Goal: Information Seeking & Learning: Learn about a topic

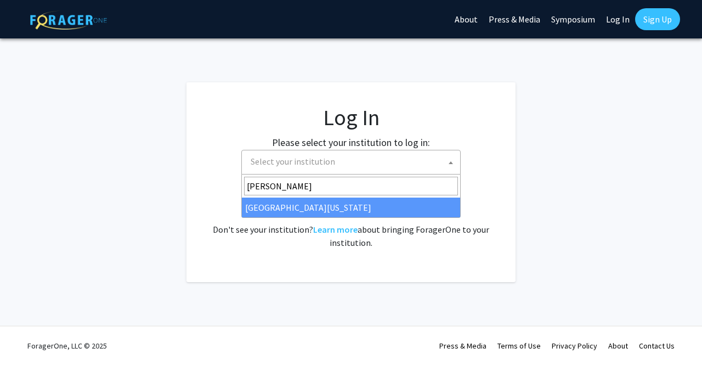
select select
type input "mary"
select select "31"
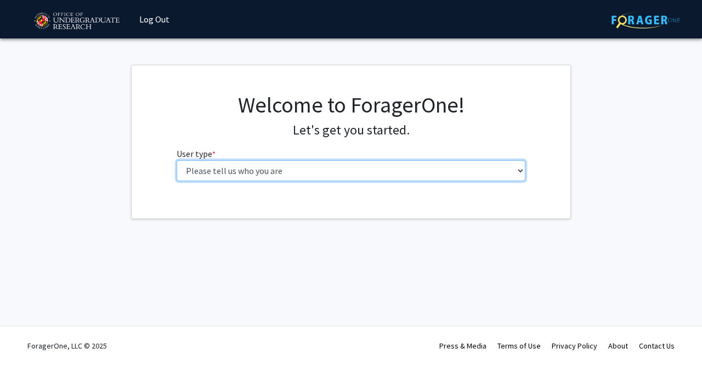
click at [251, 163] on select "Please tell us who you are Undergraduate Student Master's Student Doctoral Cand…" at bounding box center [351, 170] width 349 height 21
select select "1: undergrad"
click at [177, 160] on select "Please tell us who you are Undergraduate Student Master's Student Doctoral Cand…" at bounding box center [351, 170] width 349 height 21
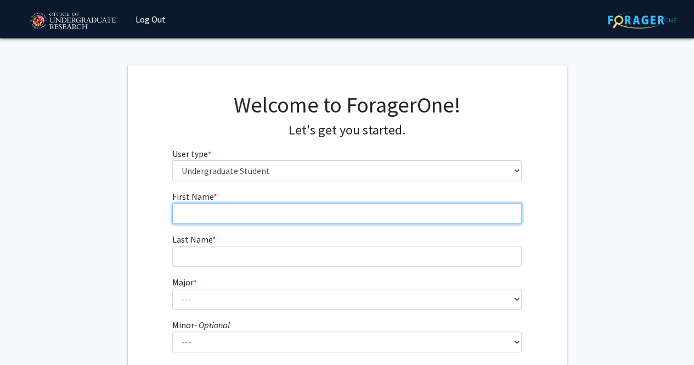
click at [239, 216] on input "First Name * required" at bounding box center [346, 213] width 349 height 21
type input "Ajax"
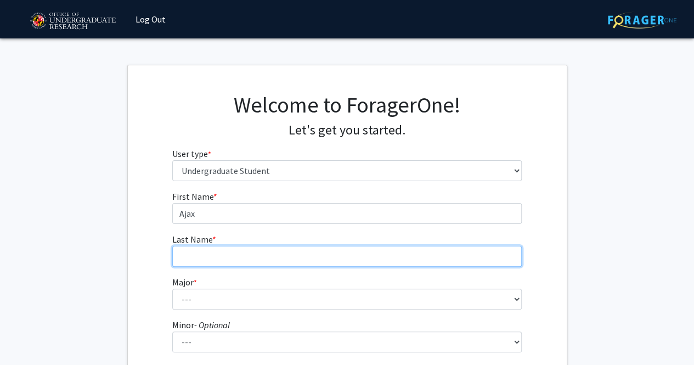
click at [238, 260] on input "Last Name * required" at bounding box center [346, 256] width 349 height 21
type input "[PERSON_NAME]"
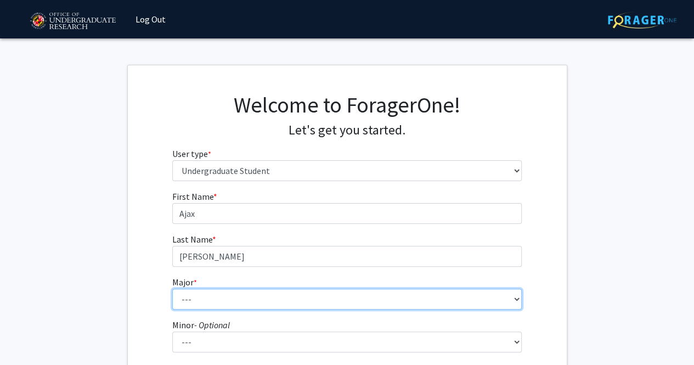
click at [246, 298] on select "--- Accounting Aerospace Engineering African American and Africana Studies Agri…" at bounding box center [346, 299] width 349 height 21
select select "7: 2308"
click at [172, 289] on select "--- Accounting Aerospace Engineering African American and Africana Studies Agri…" at bounding box center [346, 299] width 349 height 21
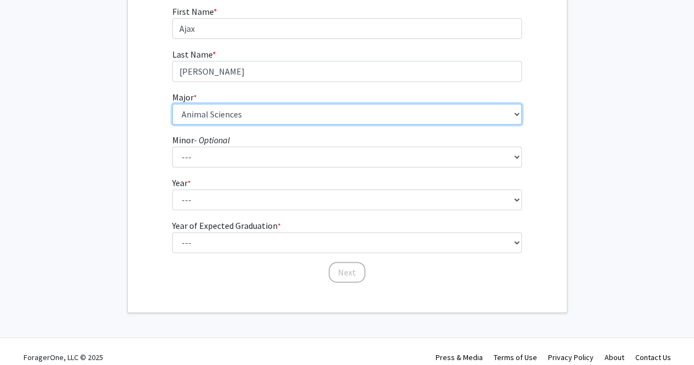
scroll to position [191, 0]
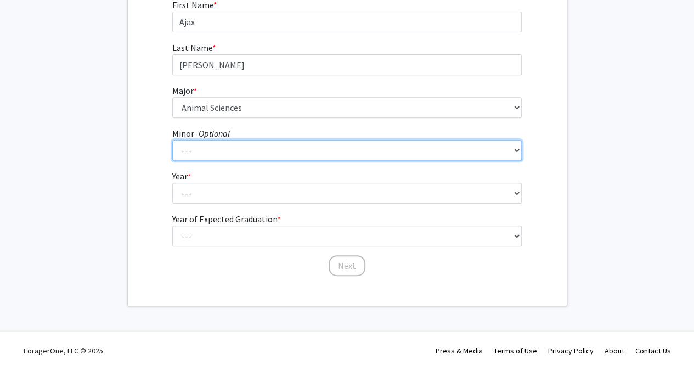
click at [200, 148] on select "--- Actuarial Mathematics Advanced Cybersecurity Experience for Students Africa…" at bounding box center [346, 150] width 349 height 21
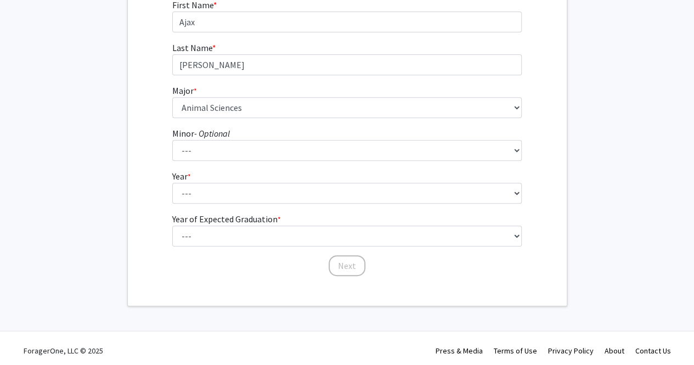
click at [151, 180] on div "First Name * required Ajax Last Name * required [PERSON_NAME] Major * required …" at bounding box center [347, 137] width 439 height 279
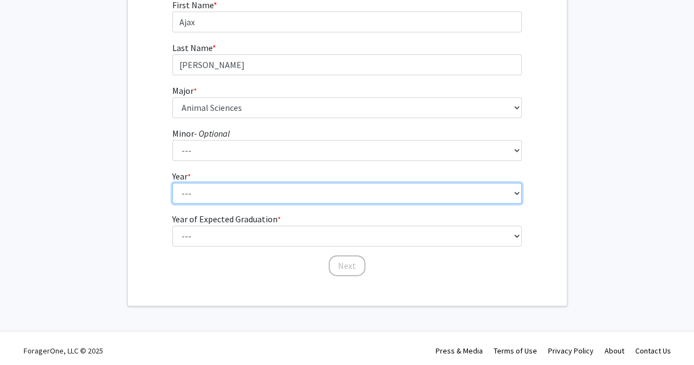
click at [227, 185] on select "--- First-year Sophomore Junior Senior Postbaccalaureate Certificate" at bounding box center [346, 193] width 349 height 21
select select "1: first-year"
click at [172, 183] on select "--- First-year Sophomore Junior Senior Postbaccalaureate Certificate" at bounding box center [346, 193] width 349 height 21
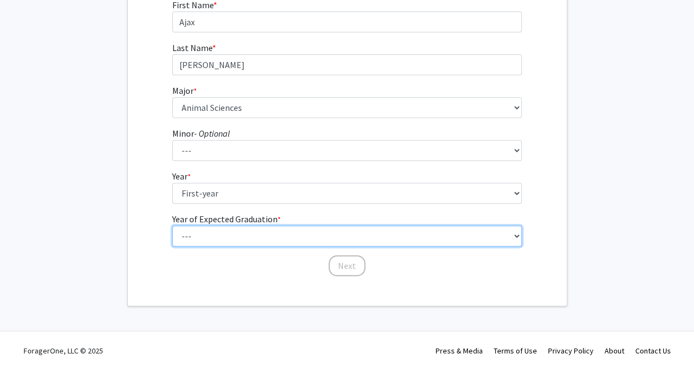
click at [230, 231] on select "--- 2025 2026 2027 2028 2029 2030 2031 2032 2033 2034" at bounding box center [346, 235] width 349 height 21
select select "5: 2029"
click at [172, 225] on select "--- 2025 2026 2027 2028 2029 2030 2031 2032 2033 2034" at bounding box center [346, 235] width 349 height 21
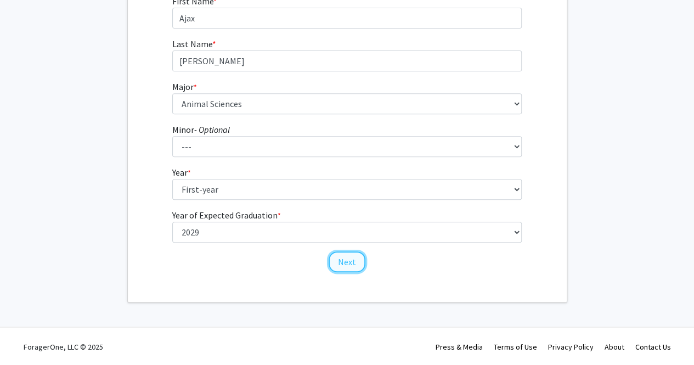
click at [350, 263] on button "Next" at bounding box center [347, 261] width 37 height 21
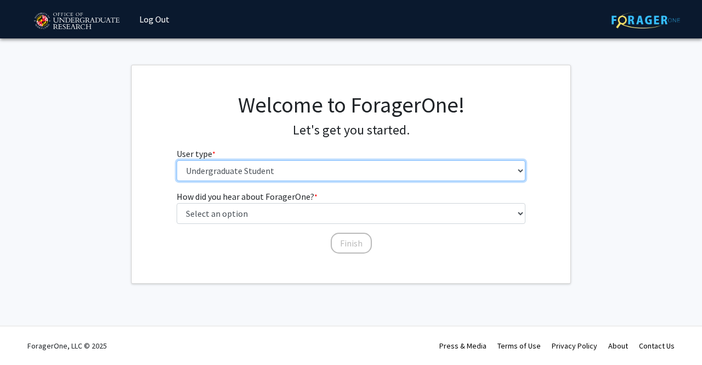
click at [271, 167] on select "Please tell us who you are Undergraduate Student Master's Student Doctoral Cand…" at bounding box center [351, 170] width 349 height 21
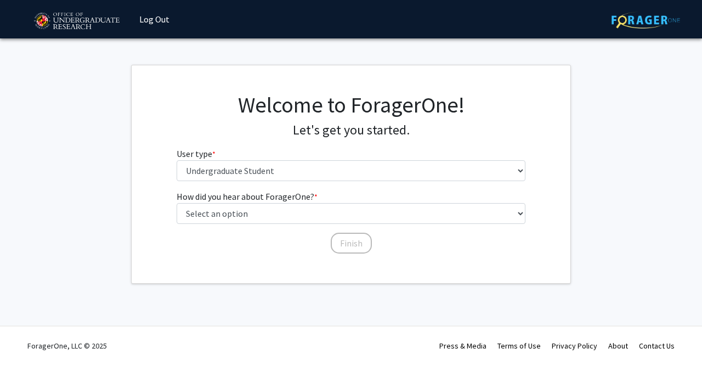
click at [145, 207] on div "How did you hear about ForagerOne? * required Select an option Peer/student rec…" at bounding box center [351, 222] width 439 height 65
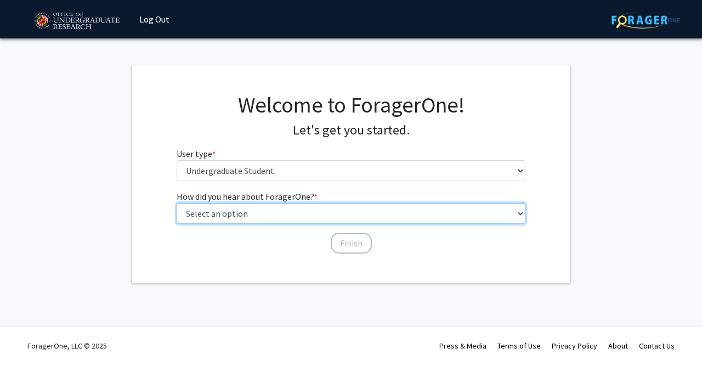
click at [269, 216] on select "Select an option Peer/student recommendation Faculty/staff recommendation Unive…" at bounding box center [351, 213] width 349 height 21
select select "2: faculty_recommendation"
click at [177, 203] on select "Select an option Peer/student recommendation Faculty/staff recommendation Unive…" at bounding box center [351, 213] width 349 height 21
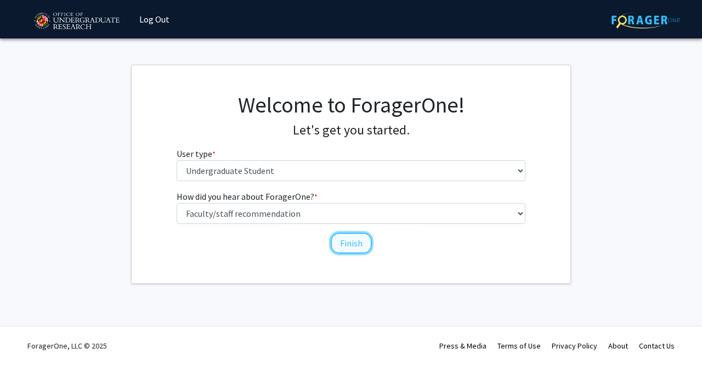
click at [355, 245] on button "Finish" at bounding box center [351, 243] width 41 height 21
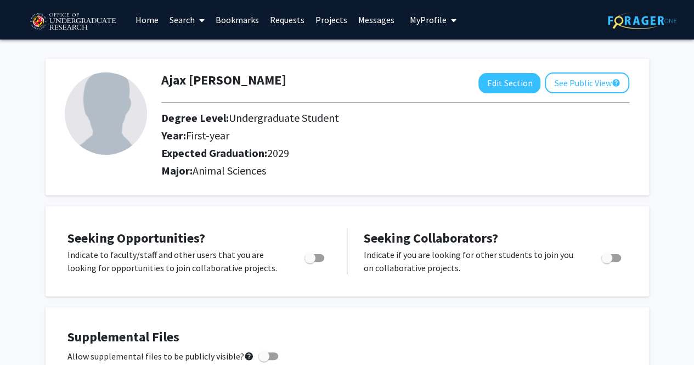
click at [191, 20] on link "Search" at bounding box center [187, 20] width 46 height 38
click at [310, 51] on div "Ajax [PERSON_NAME] Edit Section See Public View help Degree Level: Undergraduat…" at bounding box center [347, 122] width 603 height 148
click at [328, 18] on link "Projects" at bounding box center [331, 20] width 43 height 38
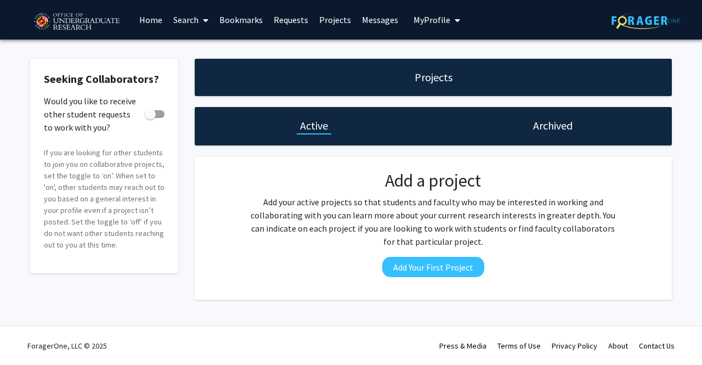
click at [140, 20] on link "Home" at bounding box center [151, 20] width 34 height 38
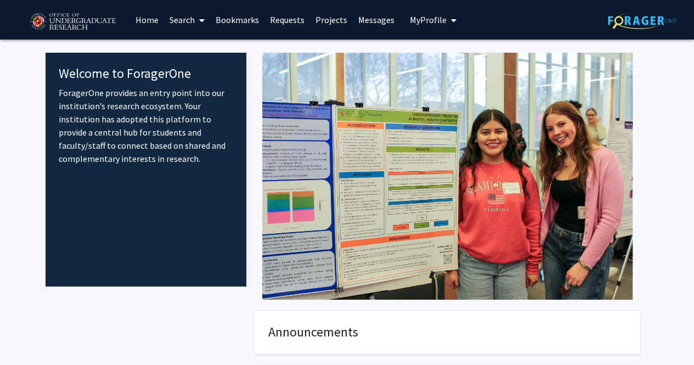
click at [451, 18] on icon "My profile dropdown to access profile and logout" at bounding box center [453, 20] width 5 height 9
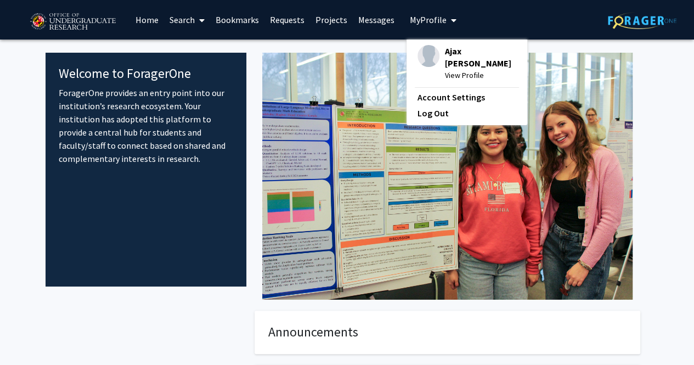
click at [141, 20] on link "Home" at bounding box center [147, 20] width 34 height 38
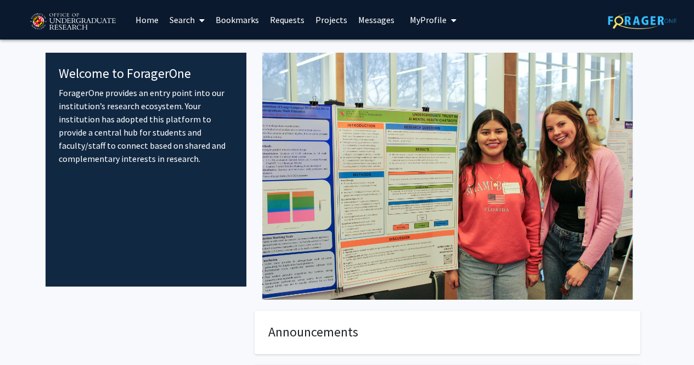
click at [116, 91] on p "ForagerOne provides an entry point into our institution’s research ecosystem. Y…" at bounding box center [146, 125] width 175 height 79
click at [643, 21] on img at bounding box center [642, 20] width 69 height 17
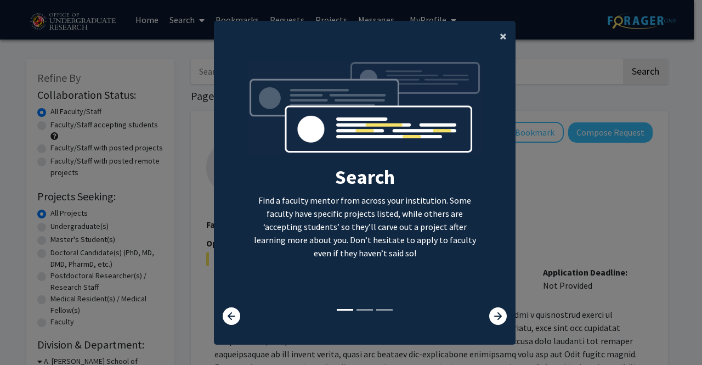
click at [500, 37] on span "×" at bounding box center [503, 35] width 7 height 17
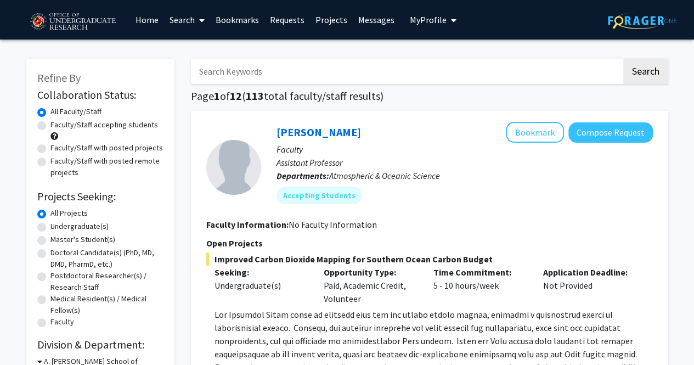
scroll to position [335, 0]
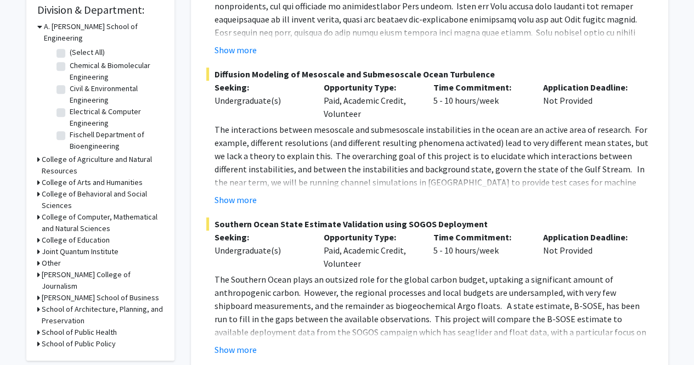
click at [46, 27] on h3 "A. [PERSON_NAME] School of Engineering" at bounding box center [104, 32] width 120 height 23
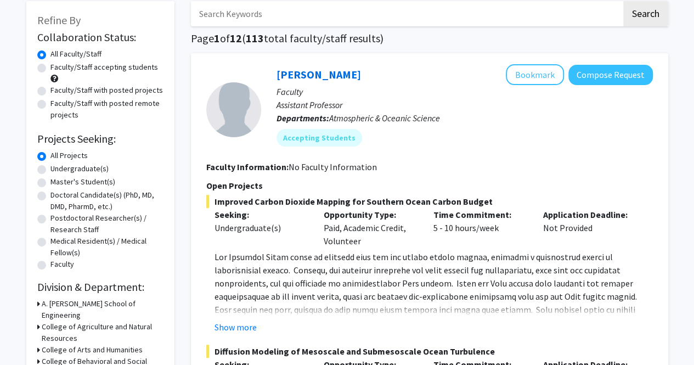
scroll to position [57, 0]
click at [91, 169] on label "Undergraduate(s)" at bounding box center [79, 169] width 58 height 12
click at [58, 169] on input "Undergraduate(s)" at bounding box center [53, 166] width 7 height 7
radio input "true"
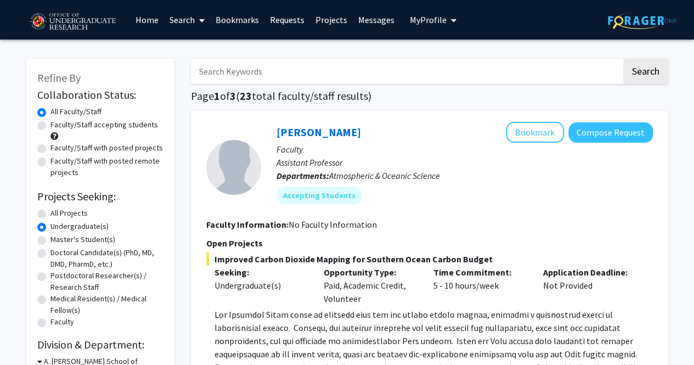
click at [113, 125] on label "Faculty/Staff accepting students" at bounding box center [104, 125] width 108 height 12
click at [58, 125] on input "Faculty/Staff accepting students" at bounding box center [53, 122] width 7 height 7
radio input "true"
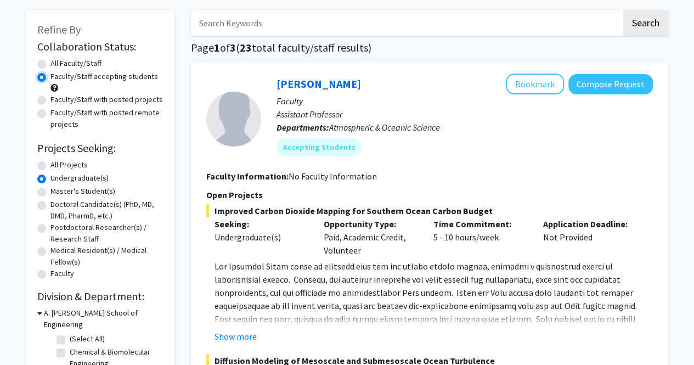
scroll to position [45, 0]
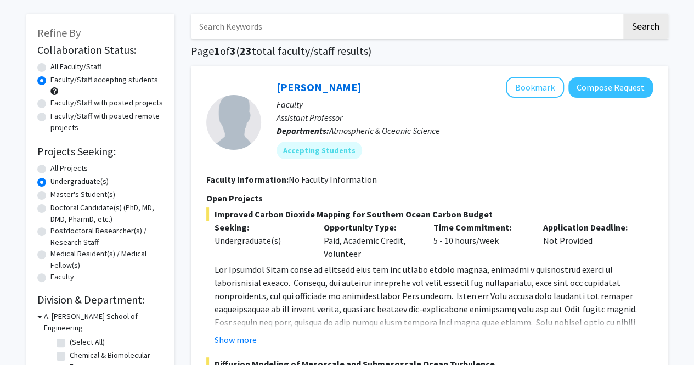
click at [84, 66] on label "All Faculty/Staff" at bounding box center [75, 67] width 51 height 12
click at [58, 66] on input "All Faculty/Staff" at bounding box center [53, 64] width 7 height 7
radio input "true"
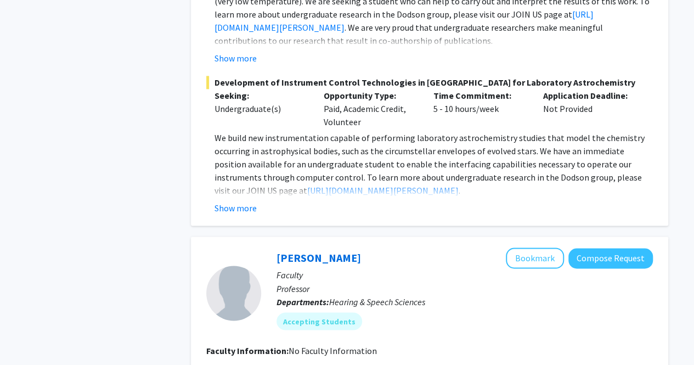
scroll to position [5185, 0]
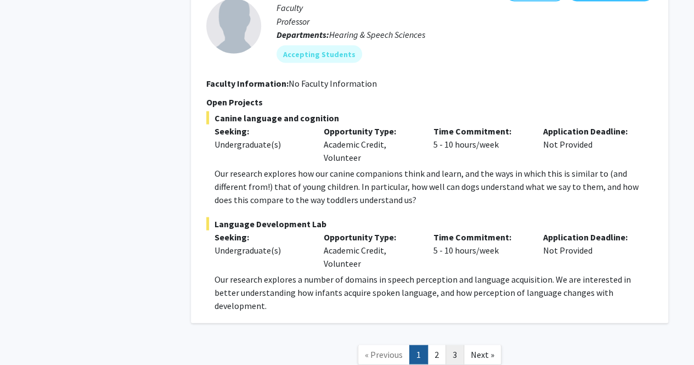
click at [455, 344] on link "3" at bounding box center [454, 353] width 19 height 19
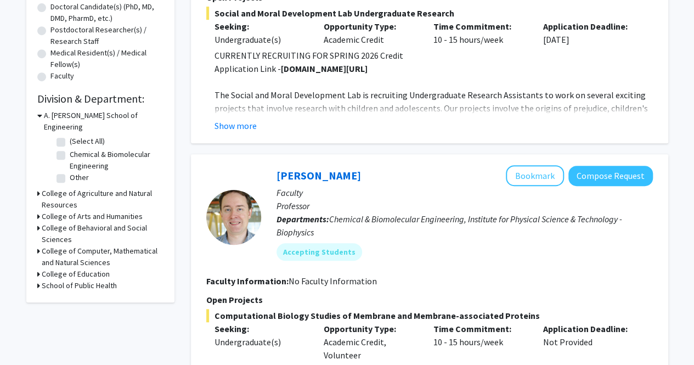
scroll to position [247, 0]
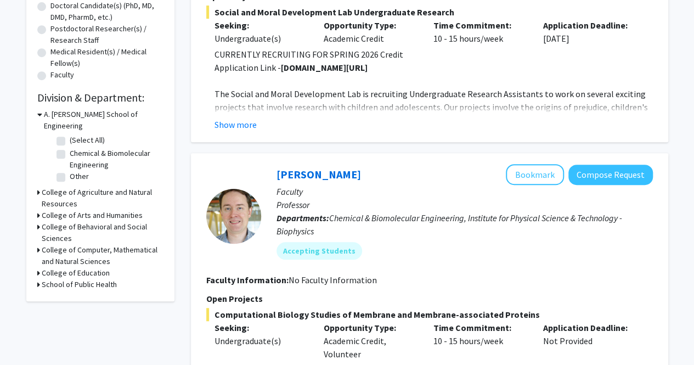
click at [91, 279] on h3 "School of Public Health" at bounding box center [79, 285] width 75 height 12
click at [66, 267] on h3 "College of Education" at bounding box center [76, 273] width 68 height 12
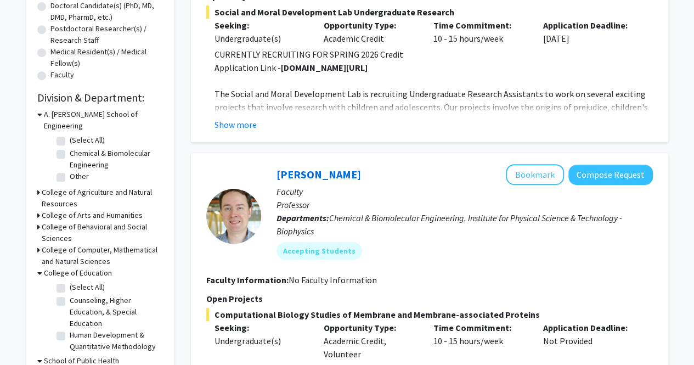
click at [76, 251] on h3 "College of Computer, Mathematical and Natural Sciences" at bounding box center [103, 255] width 122 height 23
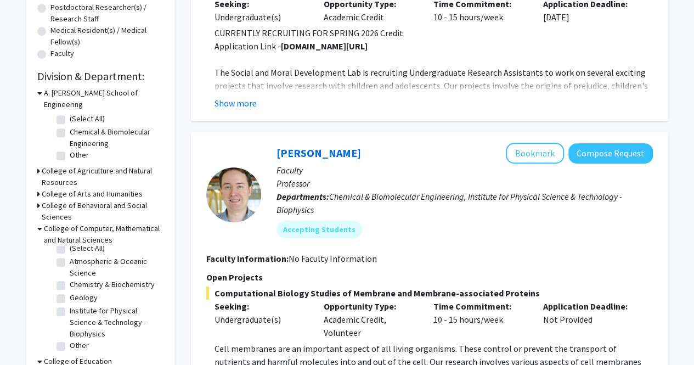
scroll to position [270, 0]
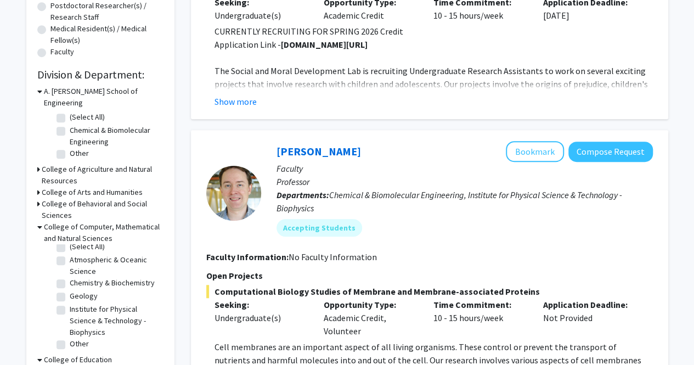
click at [83, 203] on h3 "College of Behavioral and Social Sciences" at bounding box center [103, 209] width 122 height 23
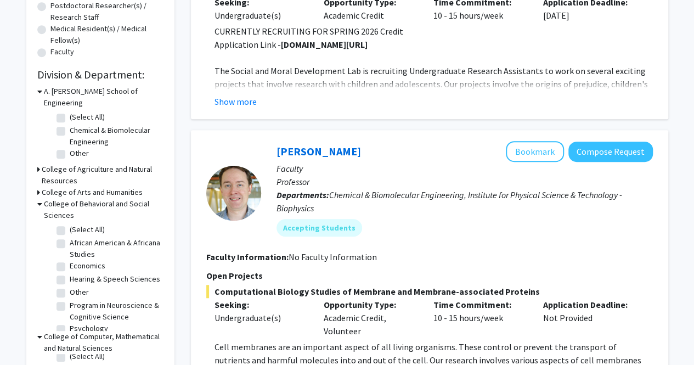
click at [94, 186] on h3 "College of Arts and Humanities" at bounding box center [92, 192] width 101 height 12
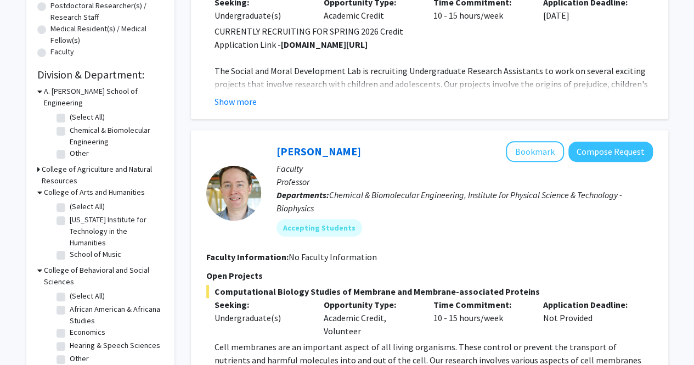
click at [93, 167] on h3 "College of Agriculture and Natural Resources" at bounding box center [103, 174] width 122 height 23
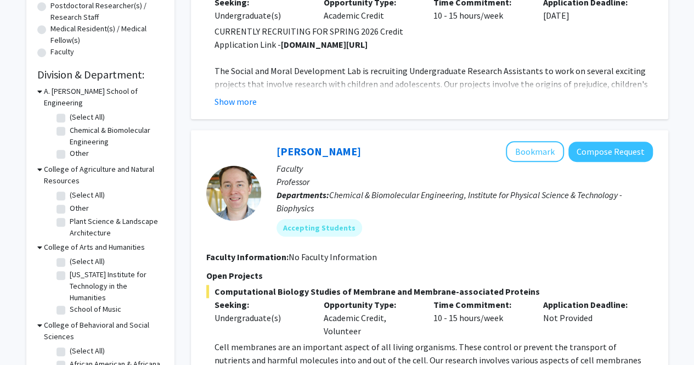
click at [70, 202] on label "Other" at bounding box center [79, 208] width 19 height 12
click at [70, 202] on input "Other" at bounding box center [73, 205] width 7 height 7
checkbox input "true"
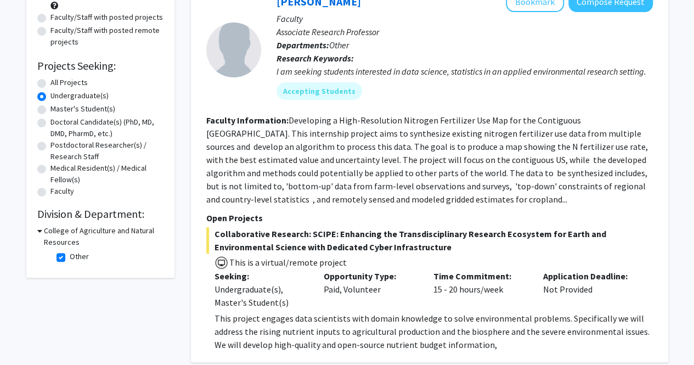
scroll to position [132, 0]
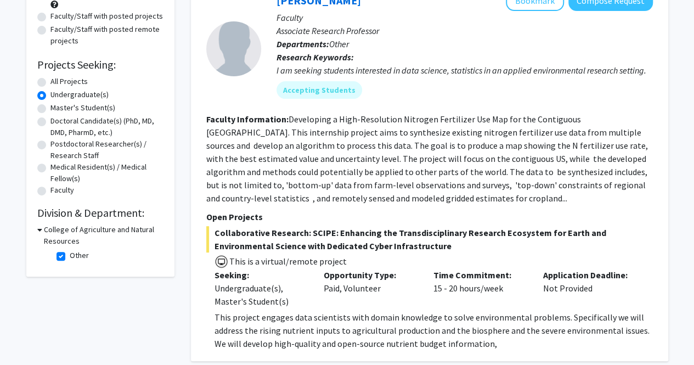
click at [58, 251] on fg-checkbox "Other Other" at bounding box center [108, 256] width 104 height 13
click at [70, 257] on label "Other" at bounding box center [79, 256] width 19 height 12
click at [70, 257] on input "Other" at bounding box center [73, 253] width 7 height 7
checkbox input "false"
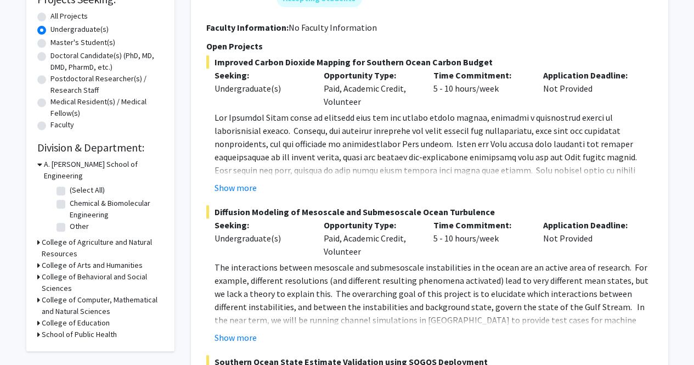
scroll to position [205, 0]
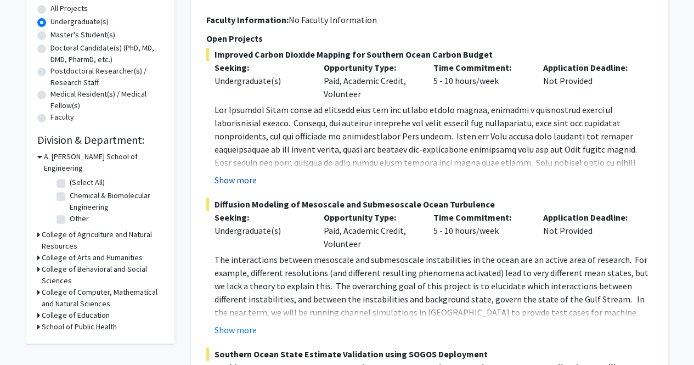
click at [234, 179] on button "Show more" at bounding box center [235, 179] width 42 height 13
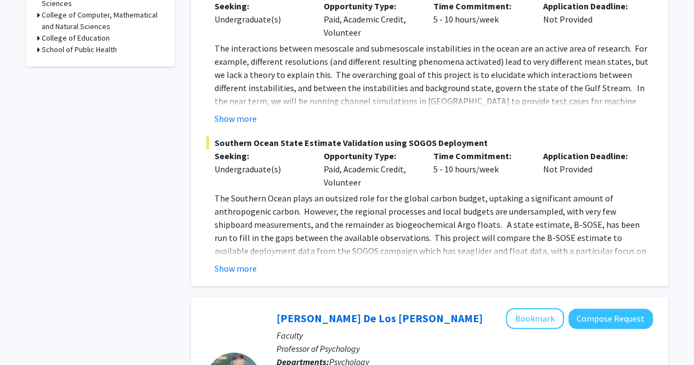
scroll to position [491, 0]
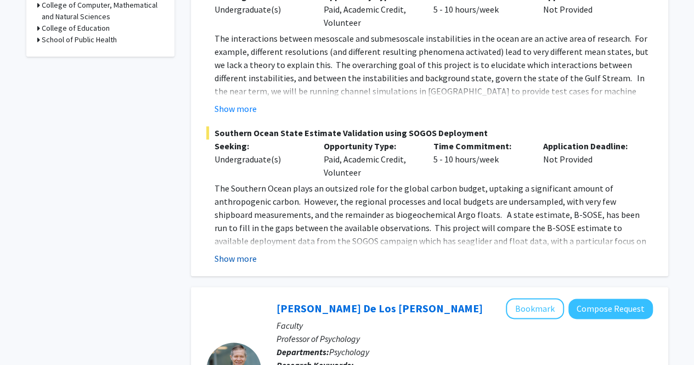
click at [245, 256] on button "Show more" at bounding box center [235, 258] width 42 height 13
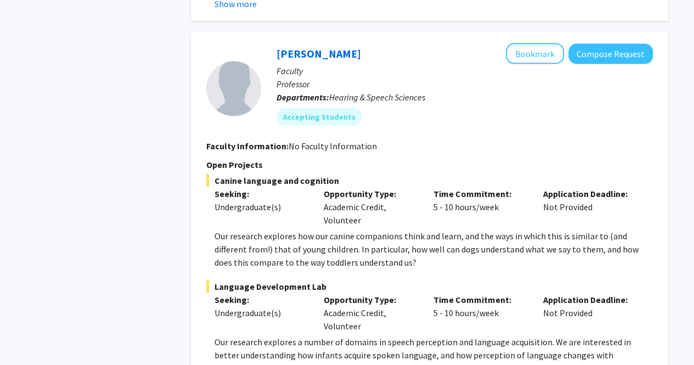
scroll to position [5290, 0]
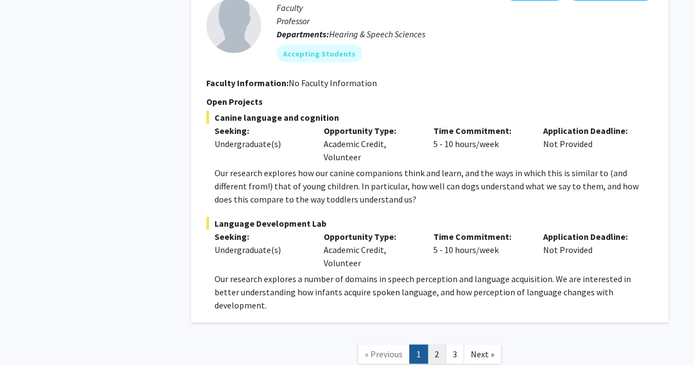
click at [433, 344] on link "2" at bounding box center [436, 353] width 19 height 19
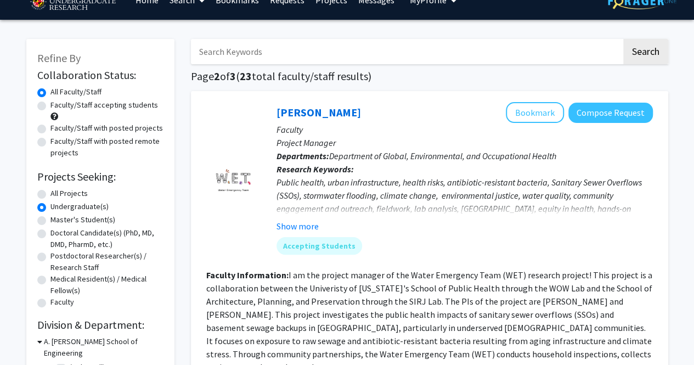
scroll to position [22, 0]
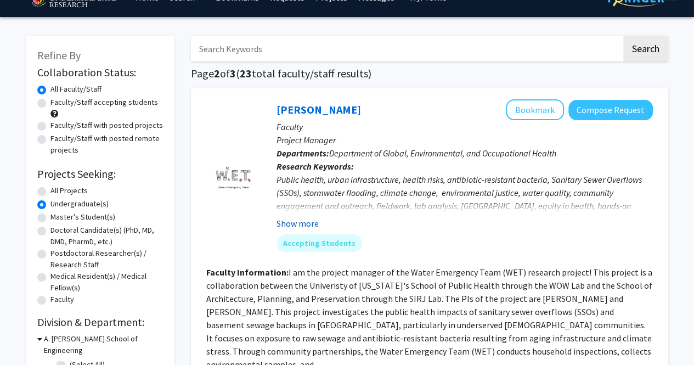
click at [304, 223] on button "Show more" at bounding box center [297, 223] width 42 height 13
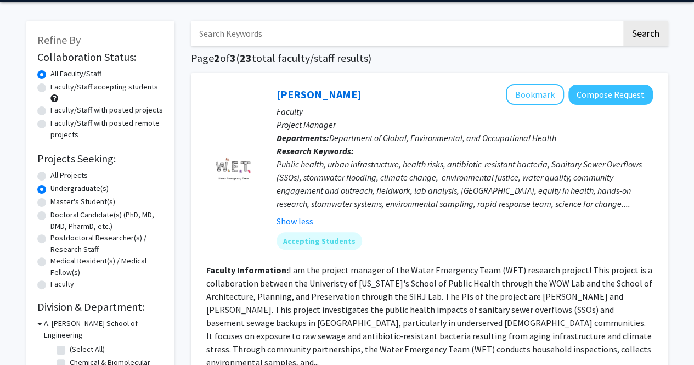
scroll to position [39, 0]
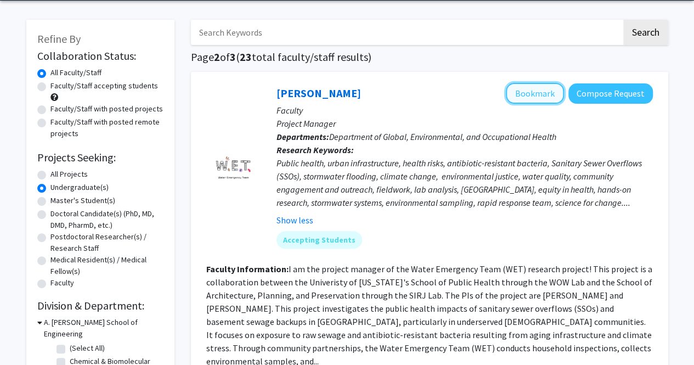
click at [541, 95] on button "Bookmark" at bounding box center [535, 93] width 58 height 21
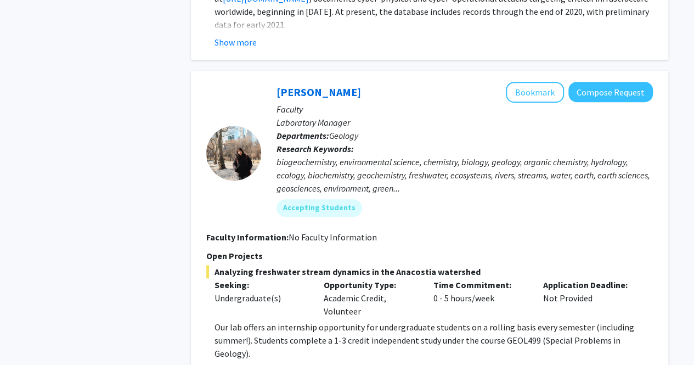
scroll to position [2421, 0]
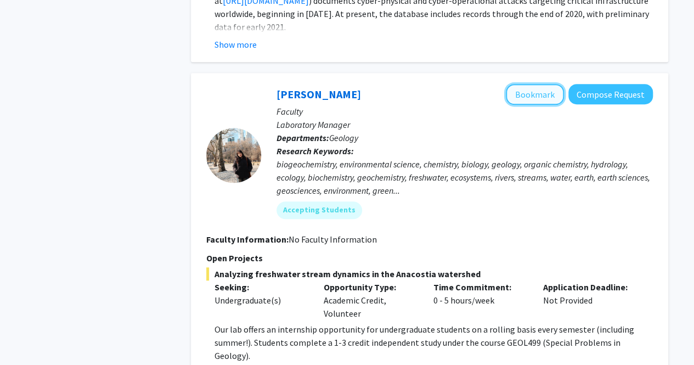
click at [532, 84] on button "Bookmark" at bounding box center [535, 94] width 58 height 21
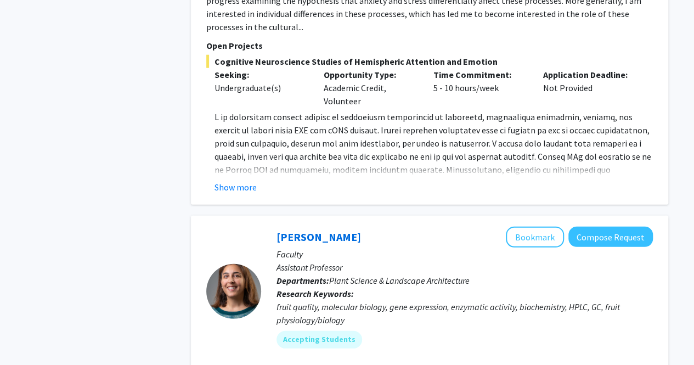
scroll to position [3571, 0]
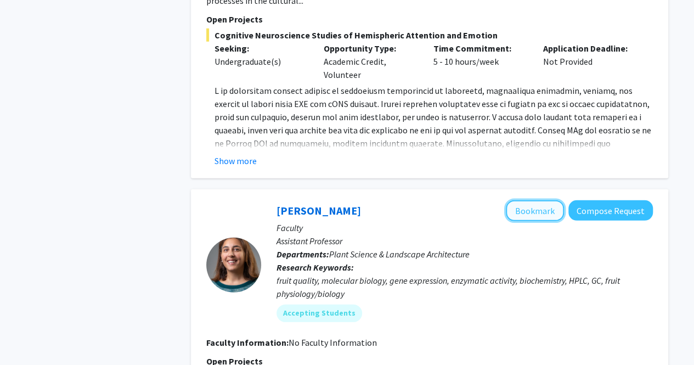
click at [527, 200] on button "Bookmark" at bounding box center [535, 210] width 58 height 21
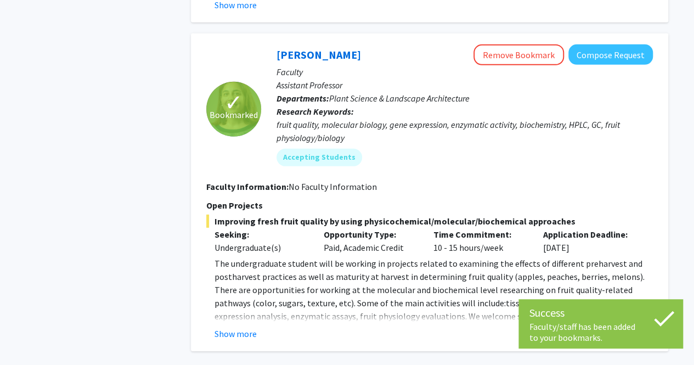
scroll to position [3795, 0]
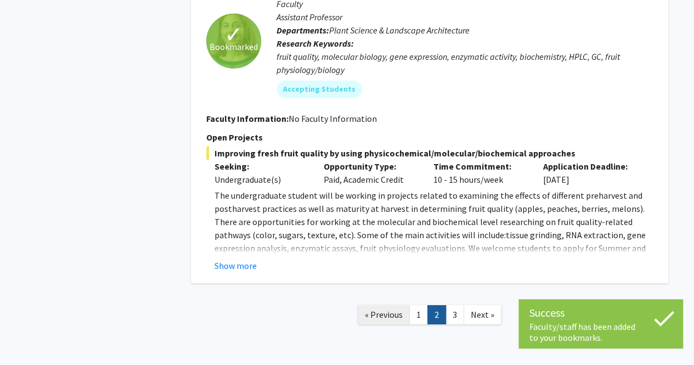
click at [409, 305] on link "« Previous" at bounding box center [384, 314] width 52 height 19
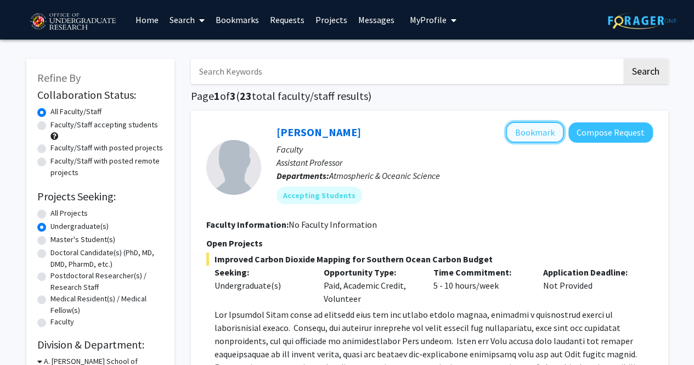
click at [525, 132] on button "Bookmark" at bounding box center [535, 132] width 58 height 21
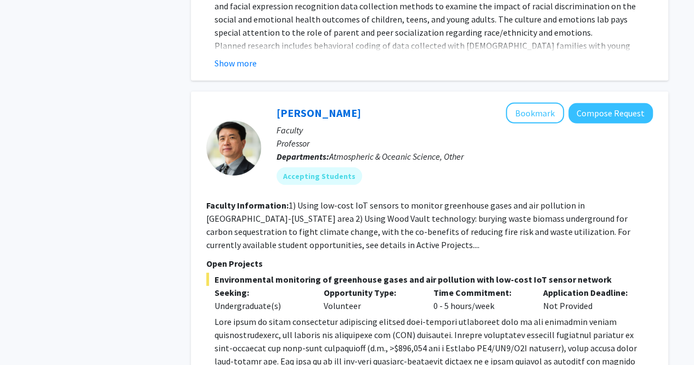
scroll to position [1520, 0]
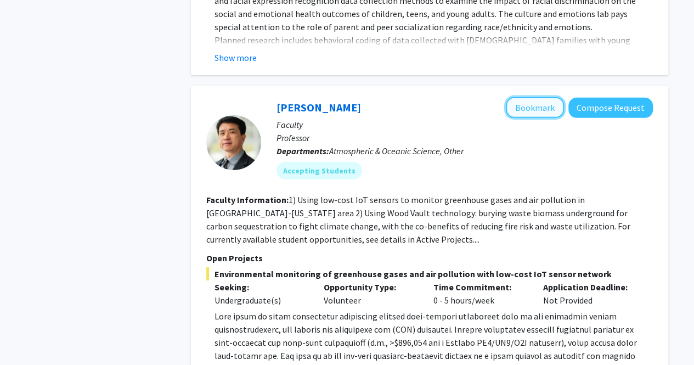
click at [529, 97] on button "Bookmark" at bounding box center [535, 107] width 58 height 21
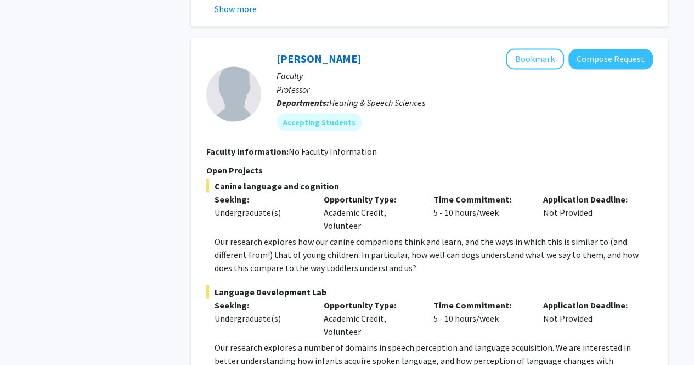
scroll to position [5185, 0]
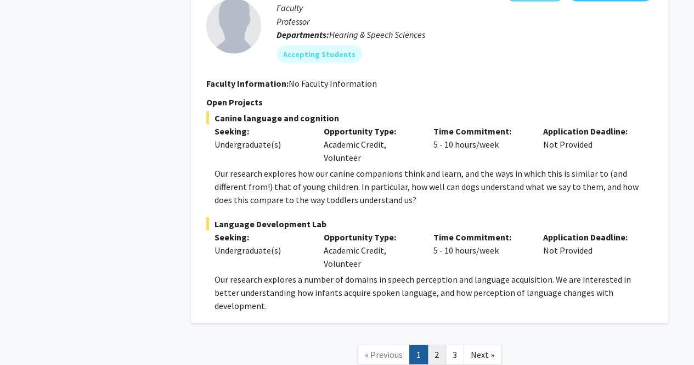
click at [438, 344] on link "2" at bounding box center [436, 353] width 19 height 19
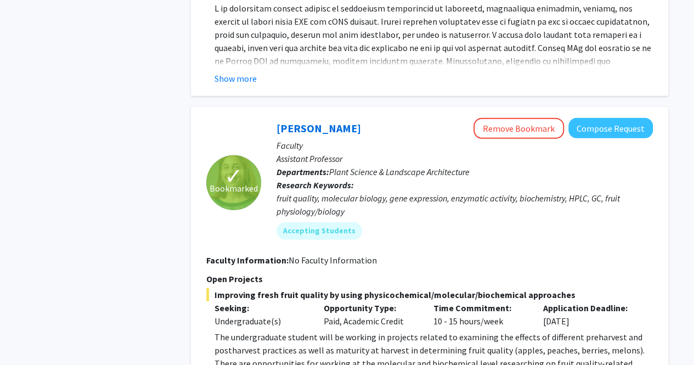
scroll to position [3781, 0]
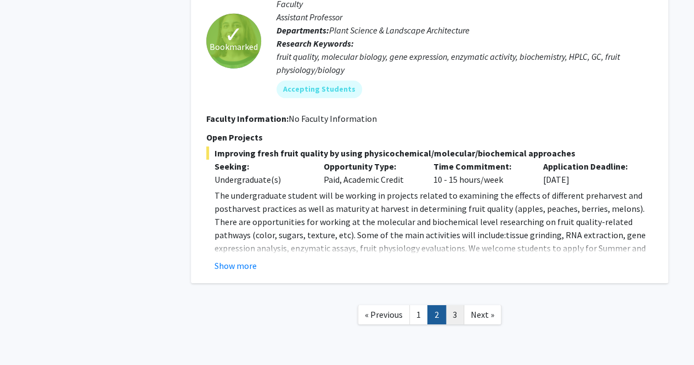
click at [457, 305] on link "3" at bounding box center [454, 314] width 19 height 19
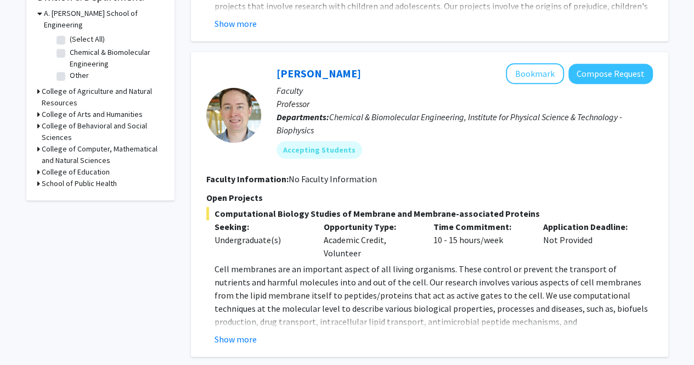
scroll to position [347, 0]
click at [525, 75] on button "Bookmark" at bounding box center [535, 74] width 58 height 21
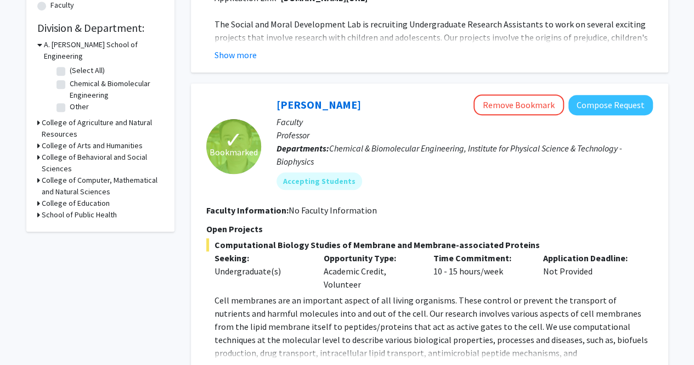
scroll to position [315, 0]
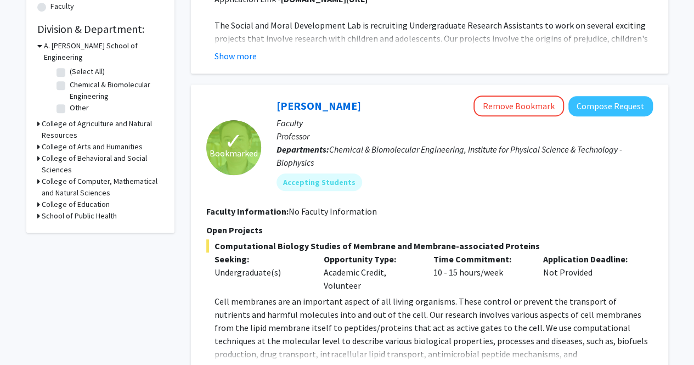
click at [87, 183] on h3 "College of Computer, Mathematical and Natural Sciences" at bounding box center [103, 187] width 122 height 23
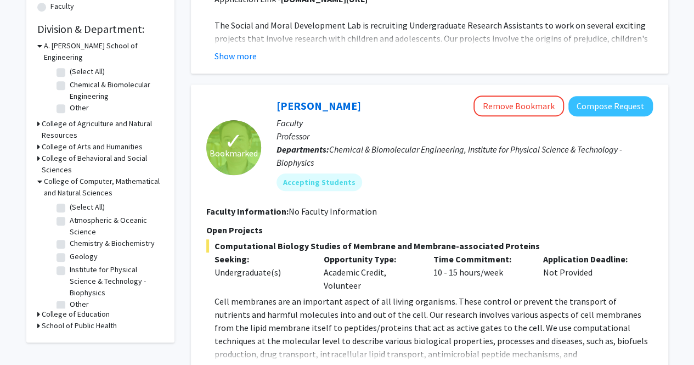
scroll to position [16, 0]
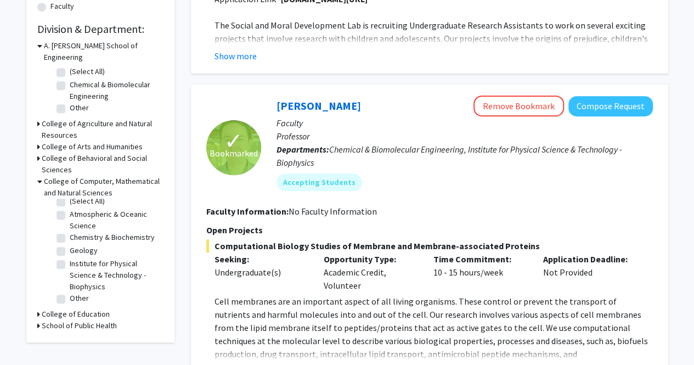
click at [70, 231] on label "Chemistry & Biochemistry" at bounding box center [112, 237] width 85 height 12
click at [70, 231] on input "Chemistry & Biochemistry" at bounding box center [73, 234] width 7 height 7
checkbox input "true"
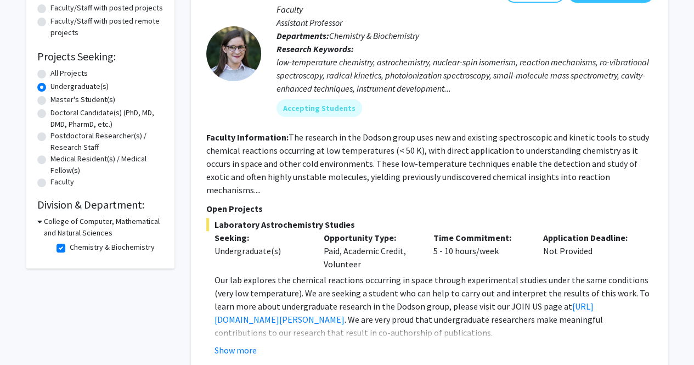
scroll to position [141, 0]
